Goal: Transaction & Acquisition: Purchase product/service

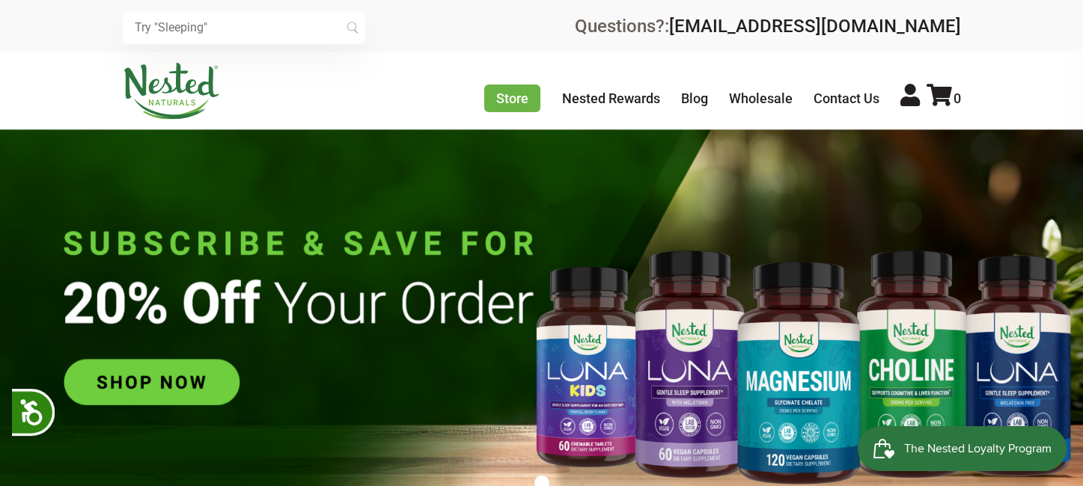
scroll to position [0, 263]
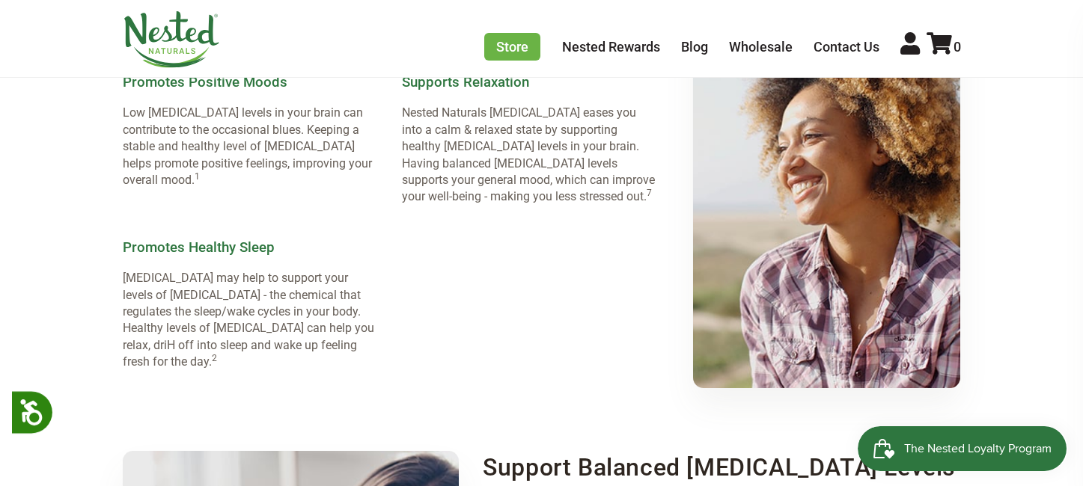
scroll to position [1459, 0]
